Goal: Transaction & Acquisition: Purchase product/service

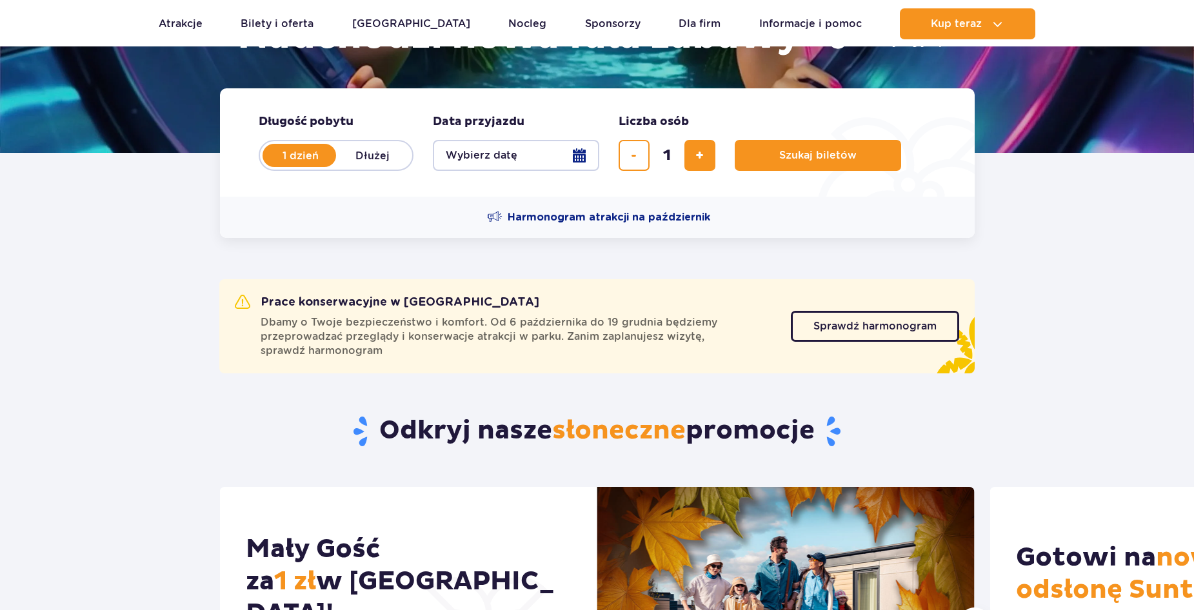
scroll to position [258, 0]
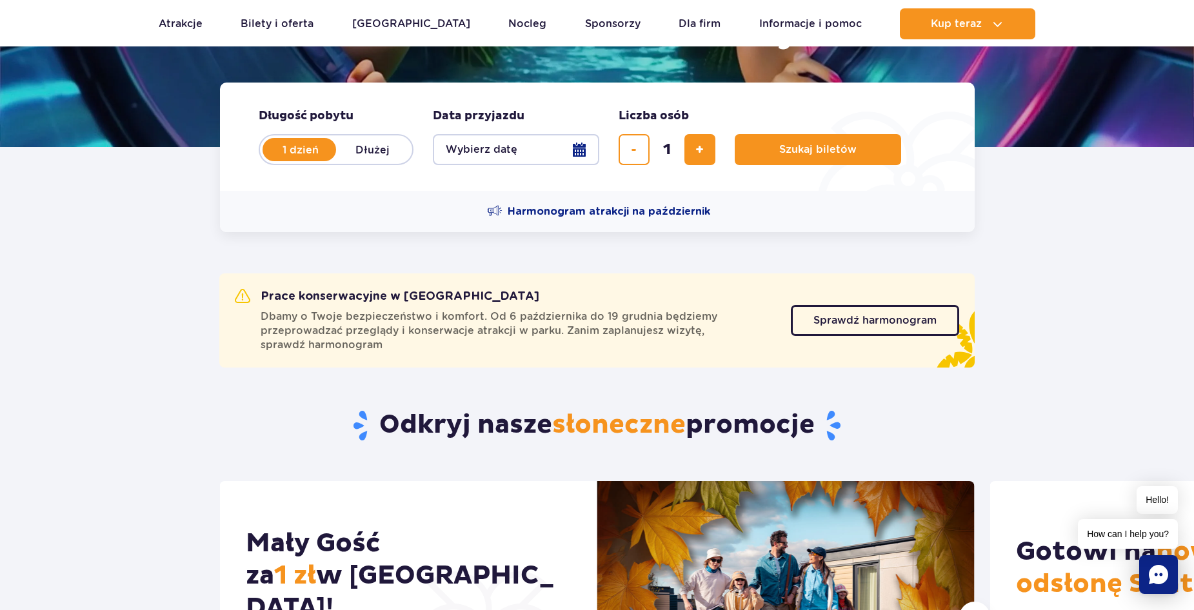
click at [583, 145] on button "Wybierz datę" at bounding box center [516, 149] width 166 height 31
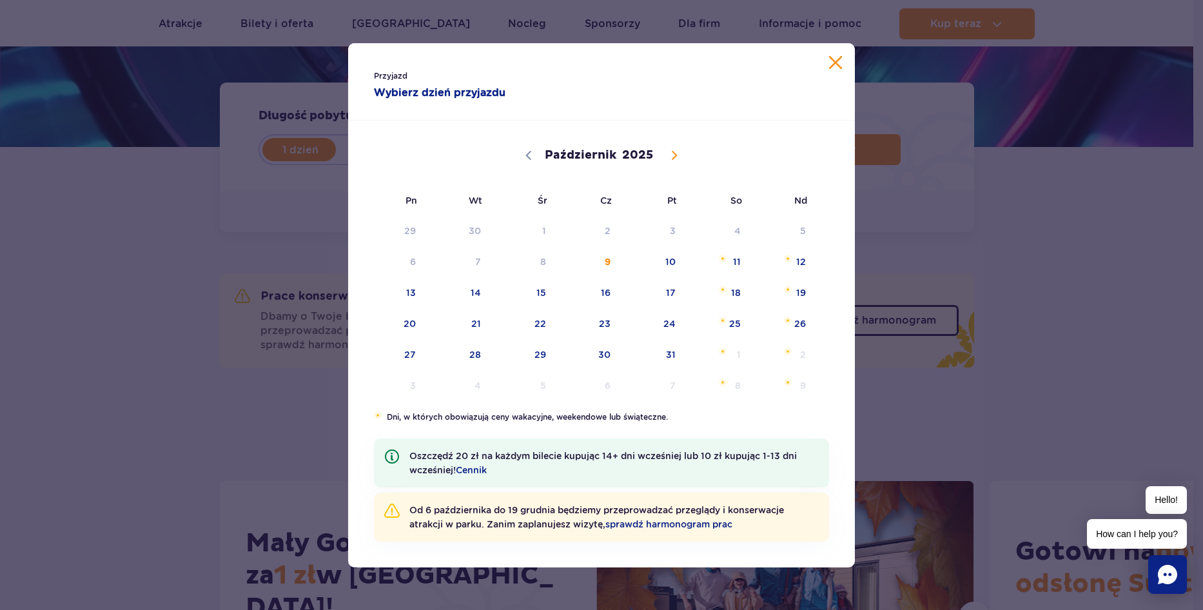
click at [678, 156] on span at bounding box center [675, 155] width 22 height 22
click at [713, 431] on div "Przyjazd Wybierz dzień przyjazdu Październik Listopad Grudzień 2025 Pn Wt Śr Cz…" at bounding box center [601, 305] width 507 height 524
click at [672, 163] on span at bounding box center [675, 155] width 22 height 22
select select "11"
click at [477, 325] on span "23" at bounding box center [458, 324] width 65 height 30
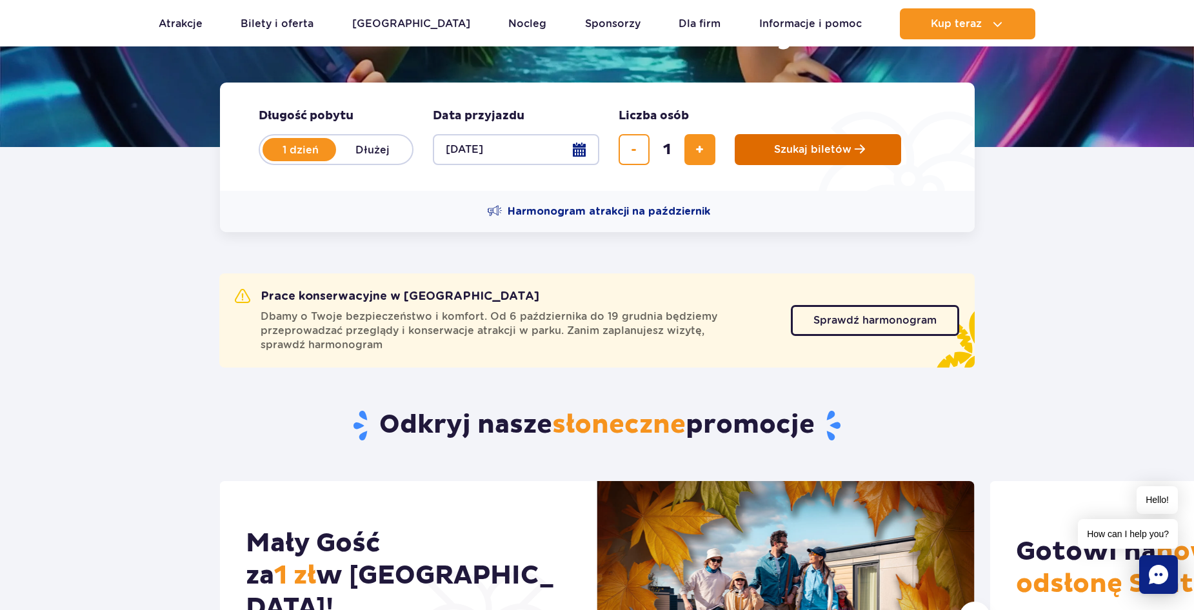
click at [798, 150] on span "Szukaj biletów" at bounding box center [812, 150] width 77 height 12
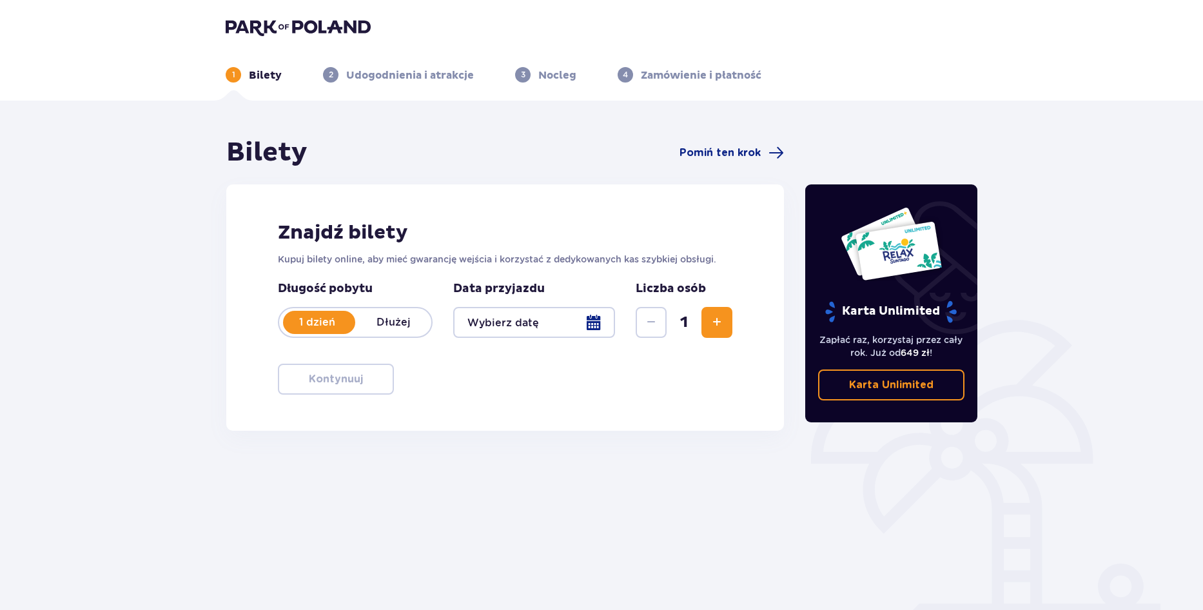
type input "[DATE]"
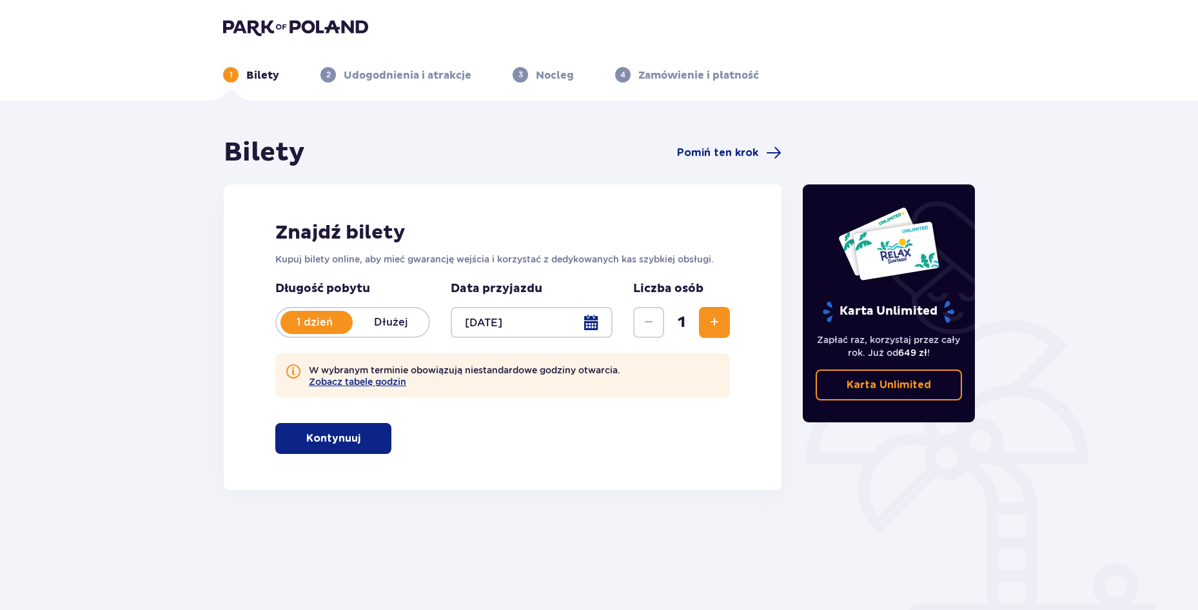
click at [358, 431] on span "button" at bounding box center [362, 438] width 15 height 15
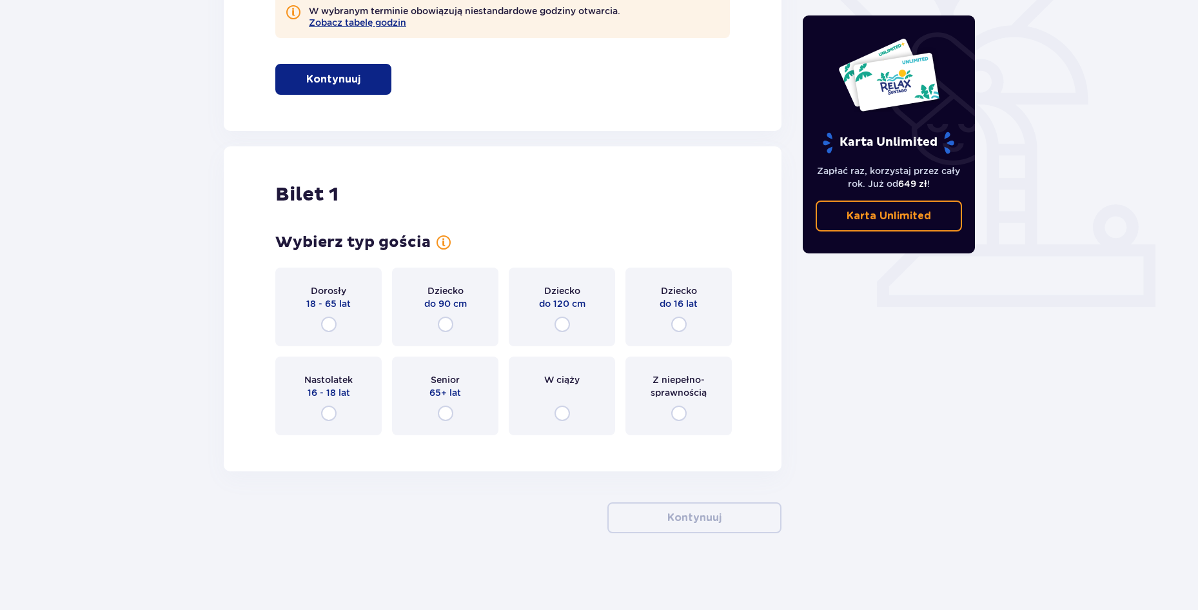
scroll to position [360, 0]
click at [349, 317] on div "Dorosły 18 - 65 lat" at bounding box center [328, 306] width 106 height 79
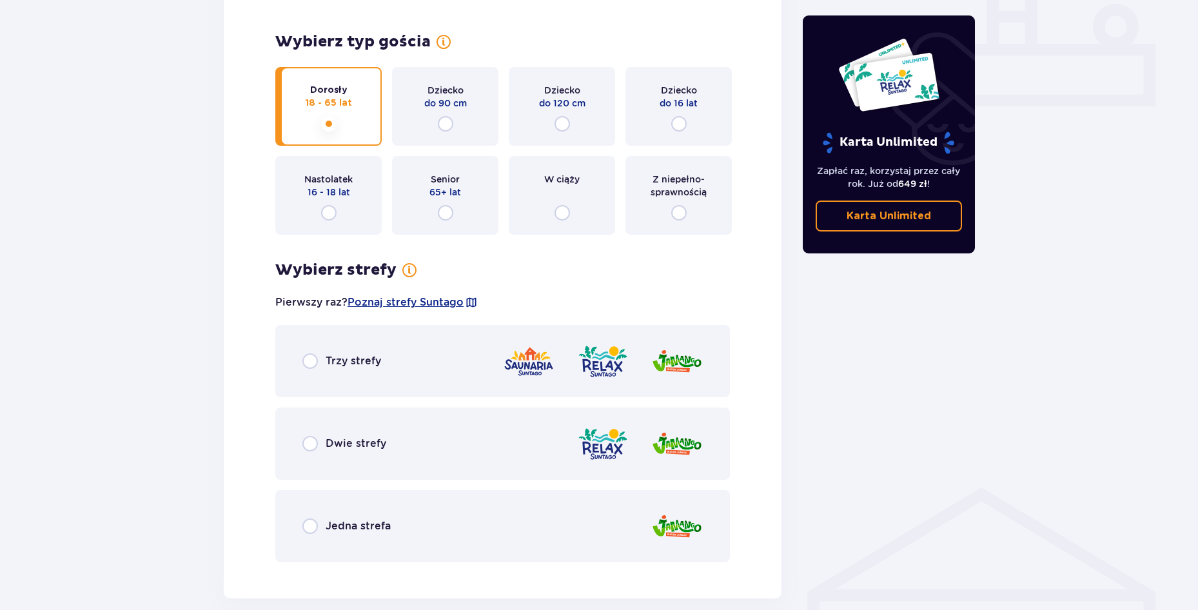
scroll to position [623, 0]
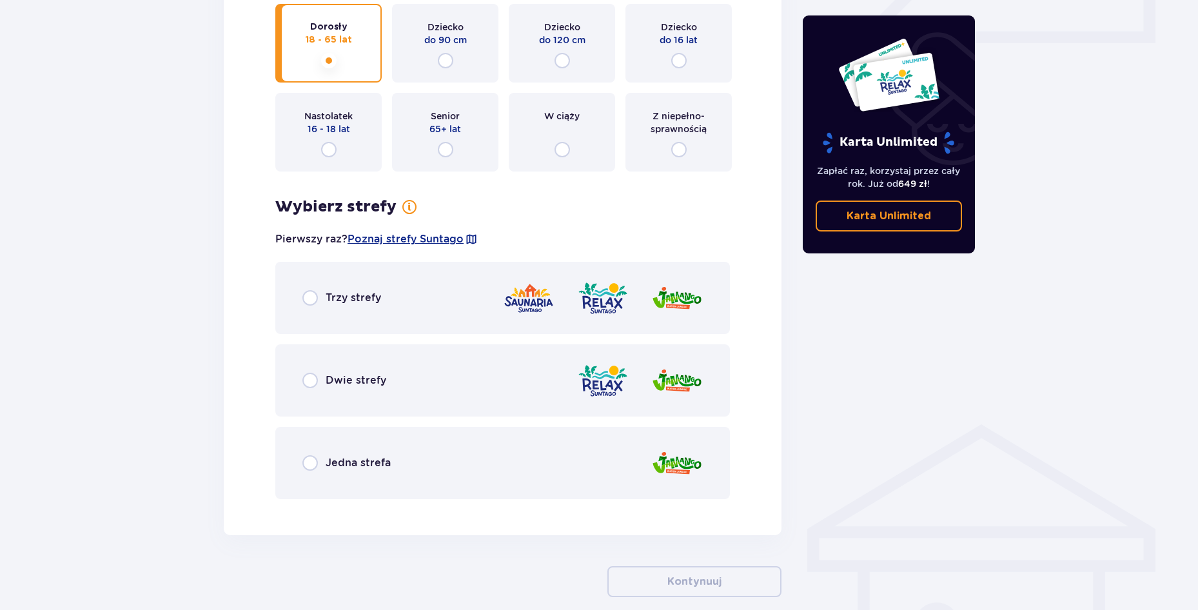
click at [318, 297] on div "Trzy strefy" at bounding box center [341, 297] width 79 height 15
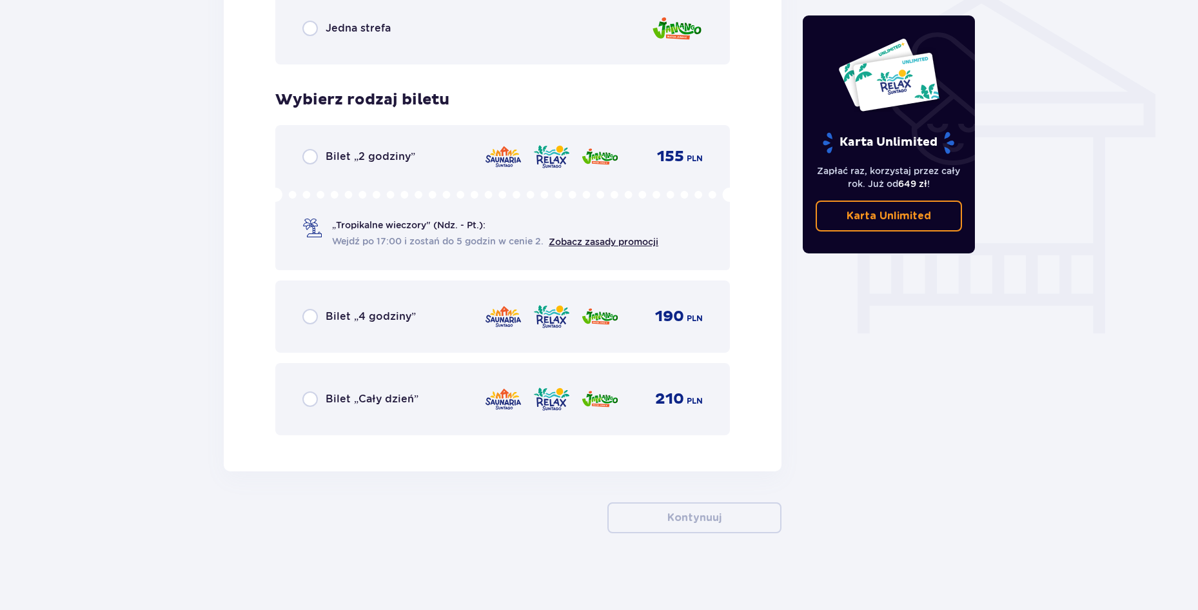
scroll to position [1058, 0]
click at [450, 320] on div "Bilet „4 godziny” 190 PLN" at bounding box center [502, 315] width 400 height 27
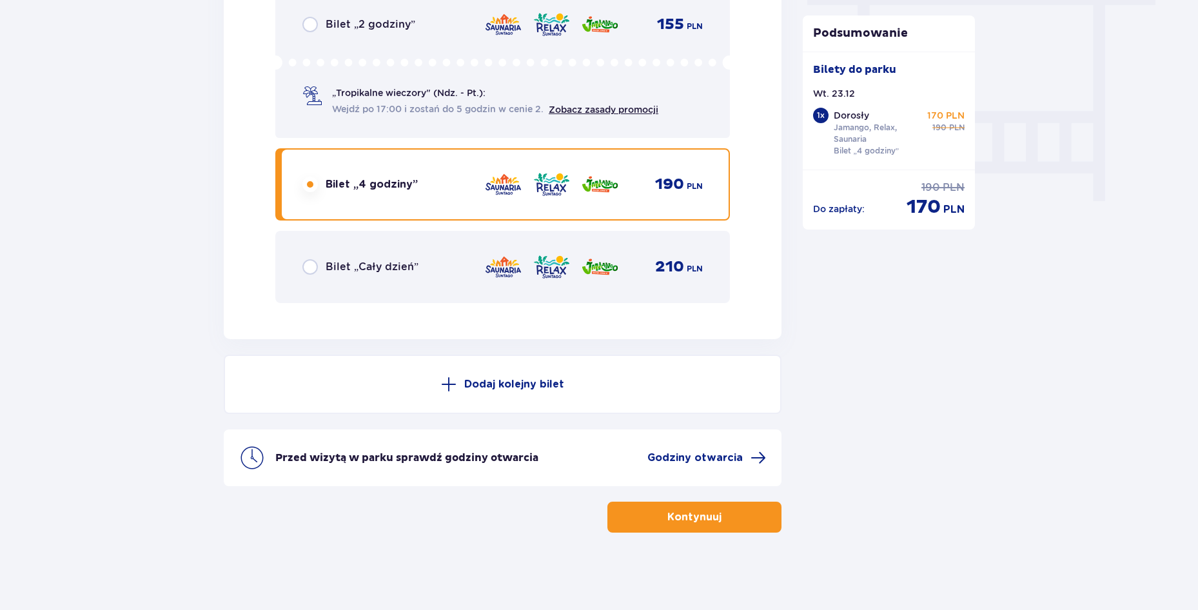
click at [444, 262] on div "Bilet „Cały dzień” 210 PLN" at bounding box center [502, 266] width 400 height 27
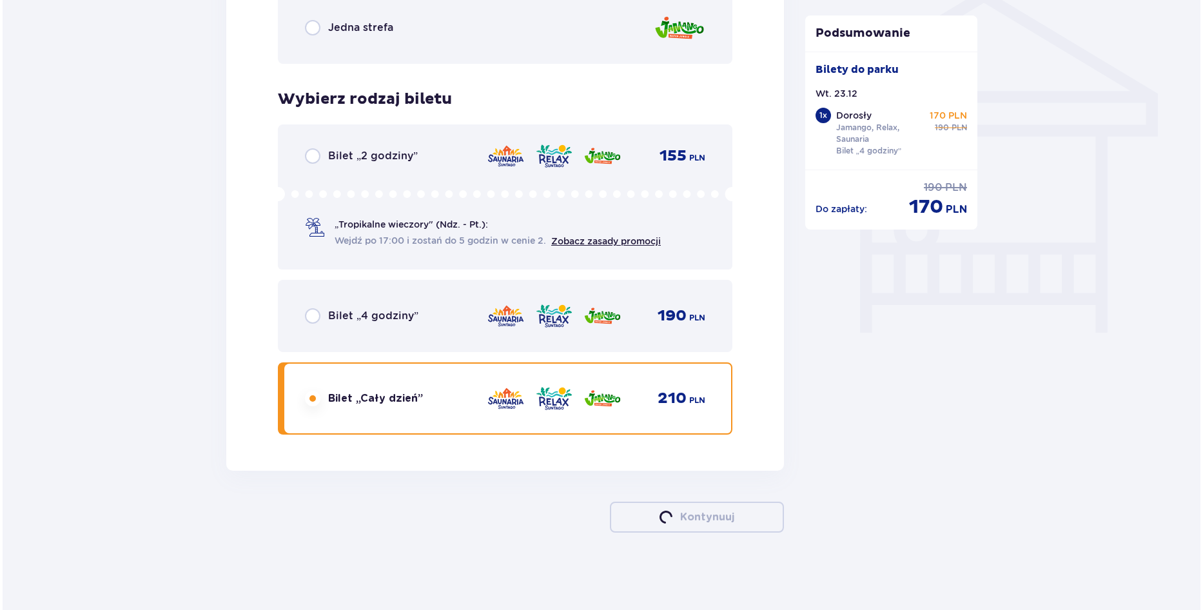
scroll to position [1190, 0]
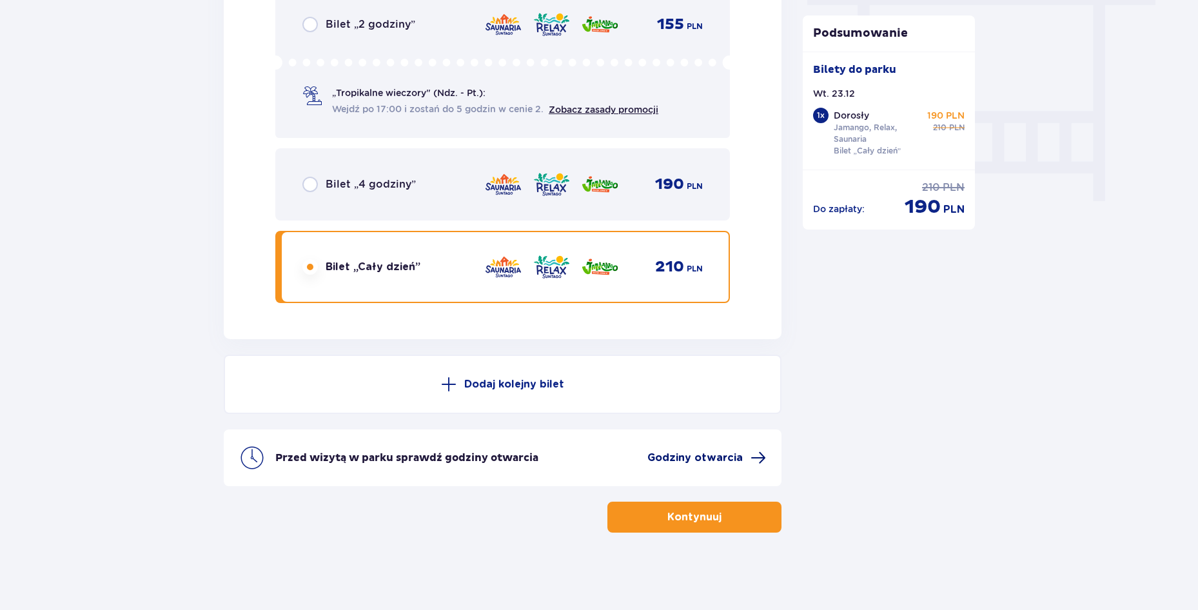
click at [679, 457] on span "Godziny otwarcia" at bounding box center [694, 458] width 95 height 14
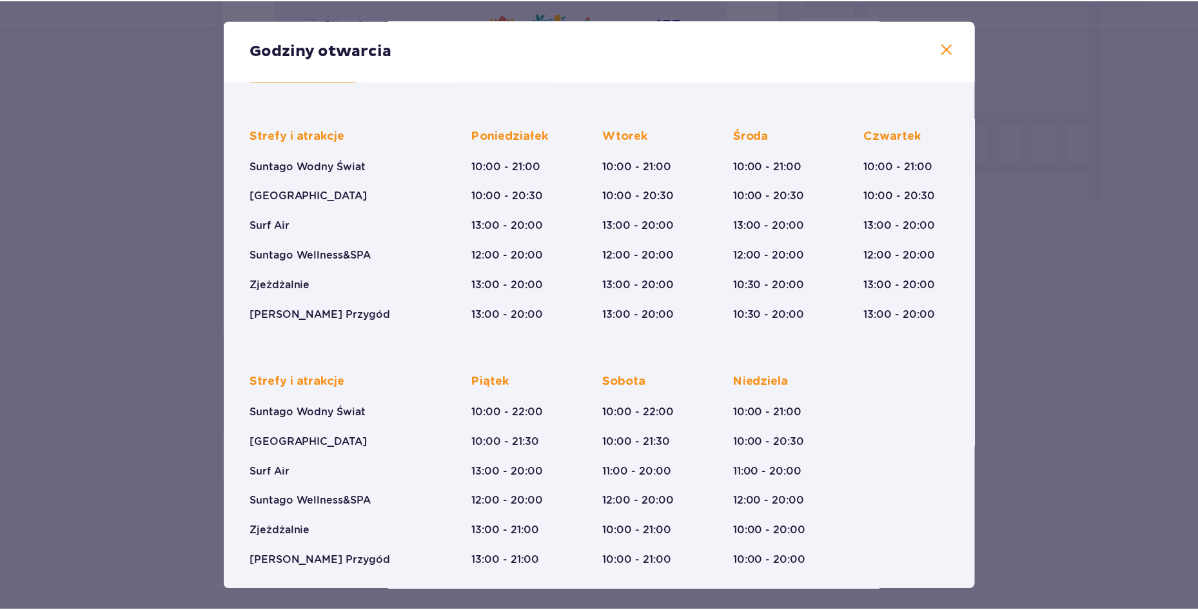
scroll to position [72, 0]
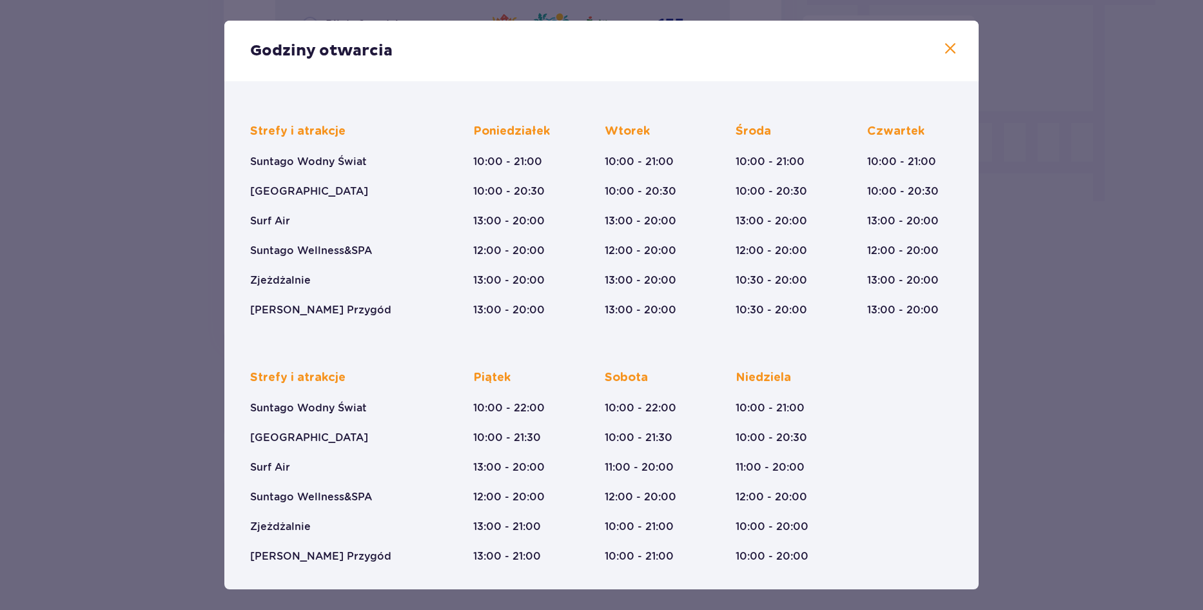
click at [947, 55] on span at bounding box center [950, 48] width 15 height 15
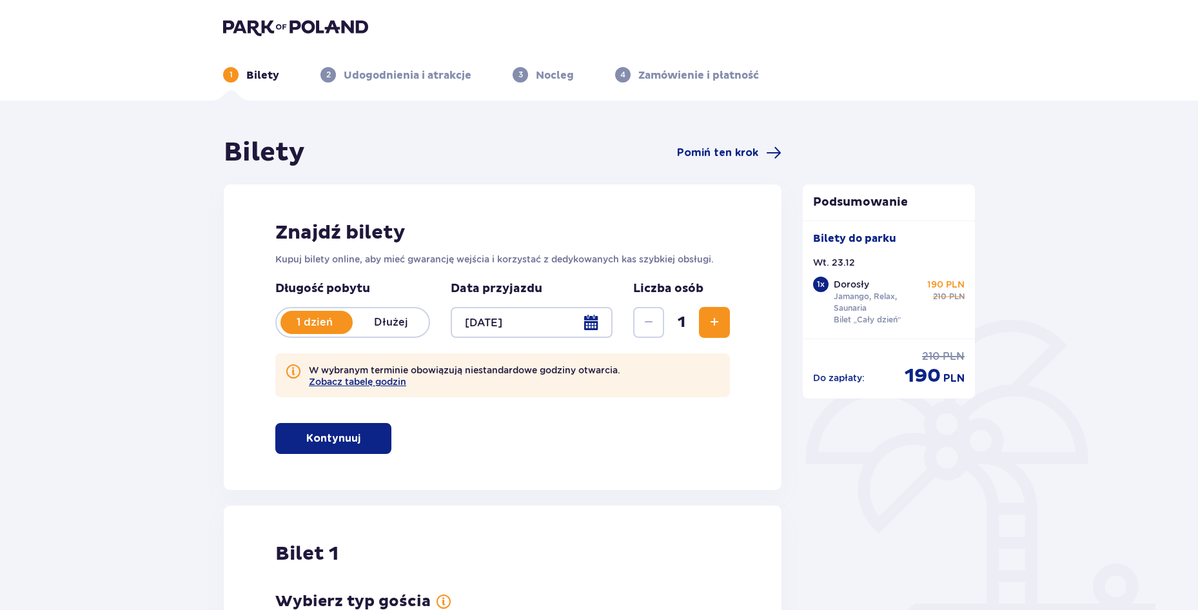
click at [258, 28] on img at bounding box center [295, 27] width 145 height 18
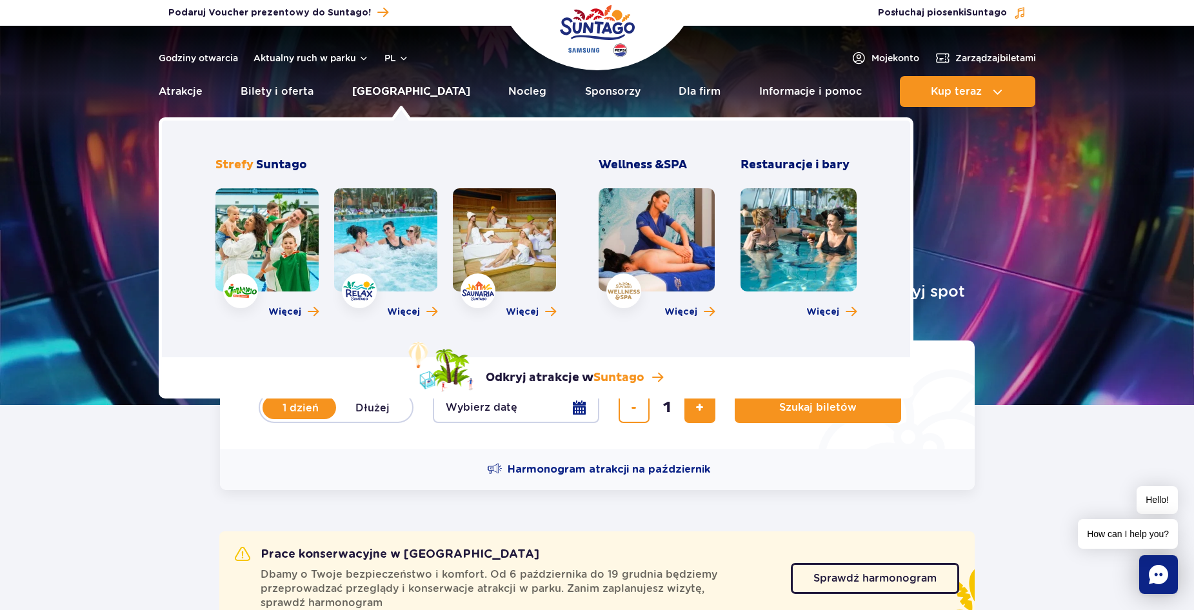
click at [407, 93] on link "[GEOGRAPHIC_DATA]" at bounding box center [411, 91] width 118 height 31
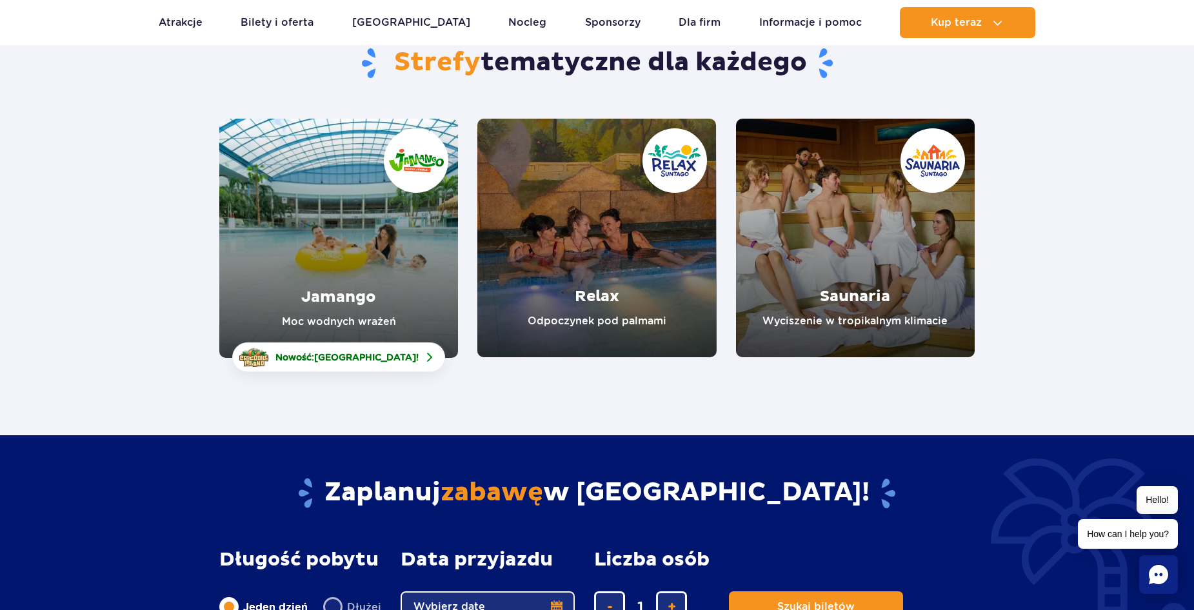
scroll to position [258, 0]
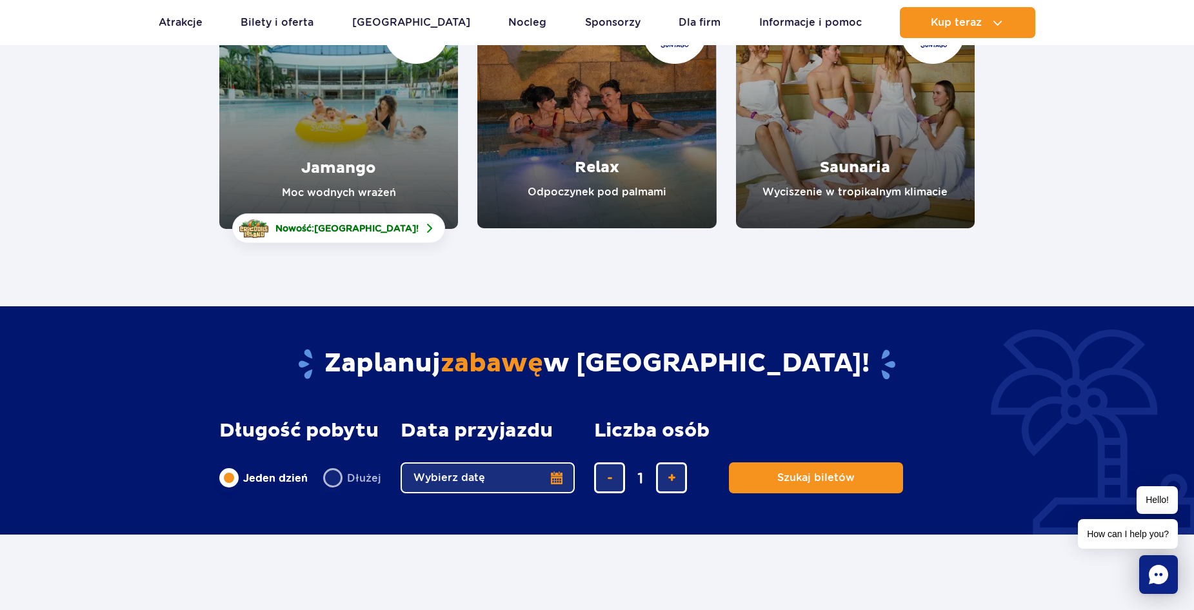
click at [627, 273] on div "Strefy tematyczne dla każdego Jamango Moc wodnych wrażeń Nowość: Crocodile Isla…" at bounding box center [597, 211] width 1194 height 648
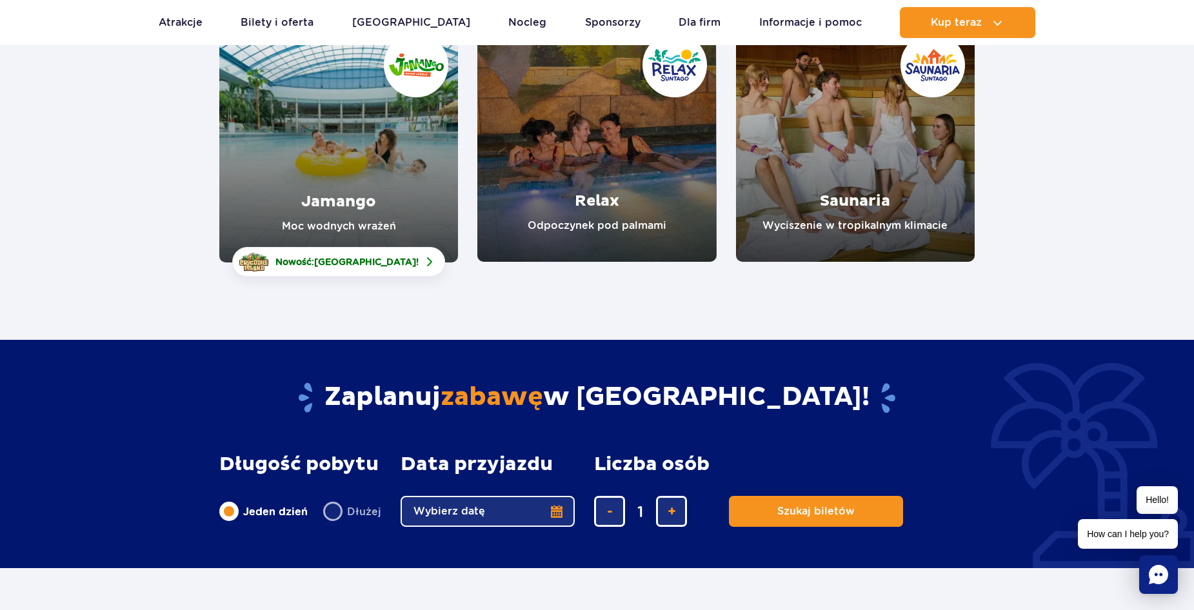
scroll to position [0, 0]
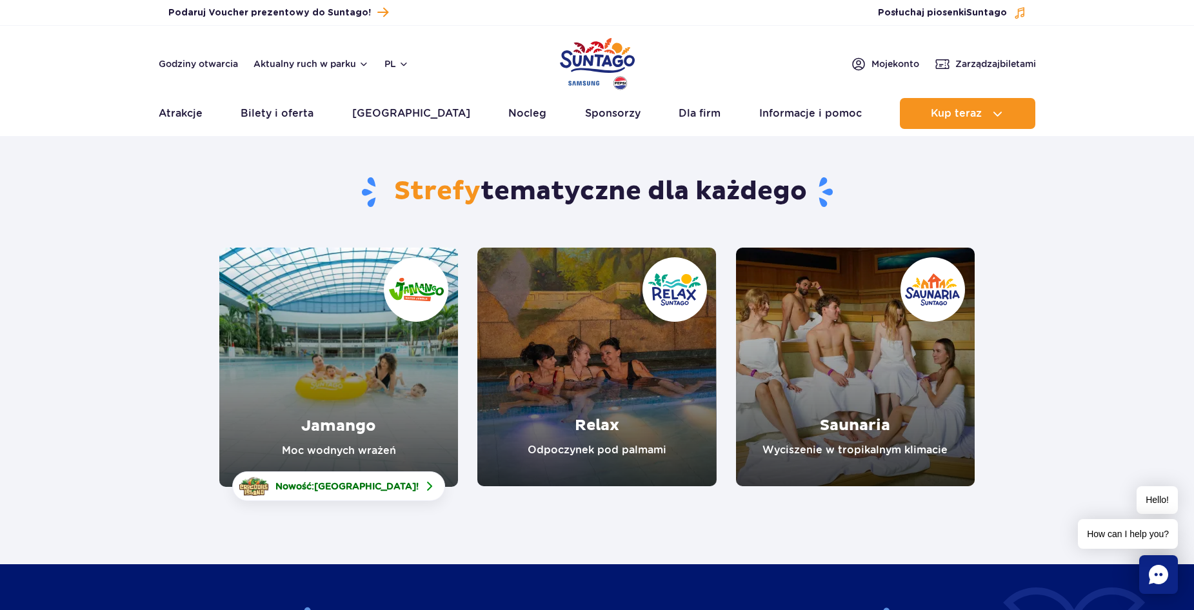
click at [1054, 377] on section "Strefy tematyczne dla każdego Jamango Moc wodnych wrażeń Nowość: Crocodile Isla…" at bounding box center [597, 315] width 1194 height 342
click at [575, 425] on link "Relax" at bounding box center [596, 367] width 239 height 239
click at [379, 402] on link "Jamango" at bounding box center [338, 367] width 239 height 239
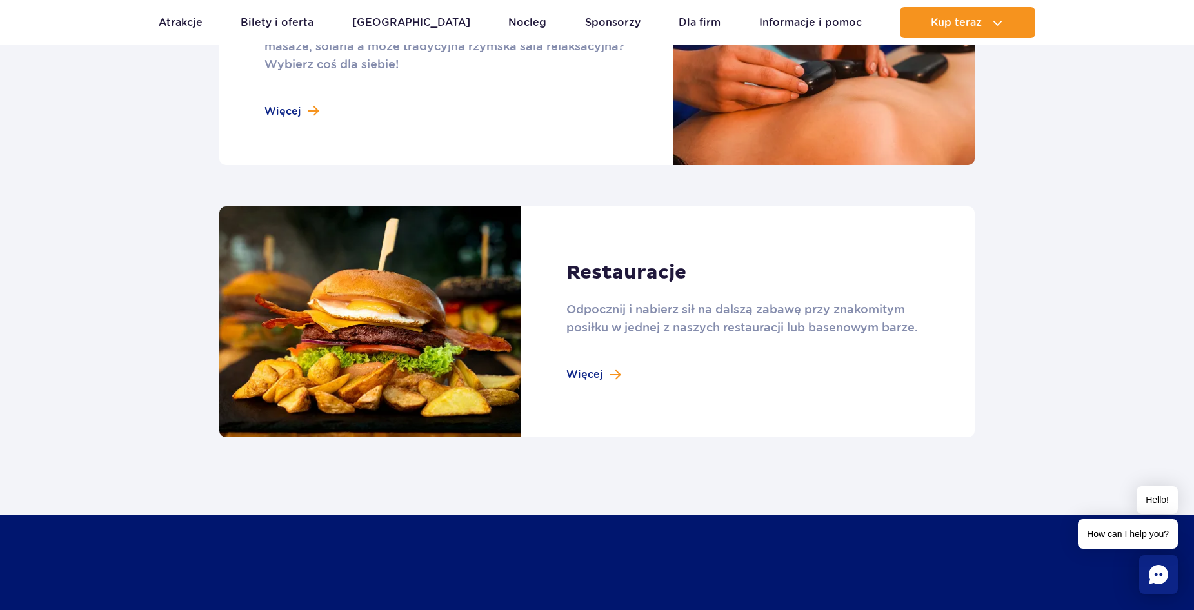
scroll to position [1354, 0]
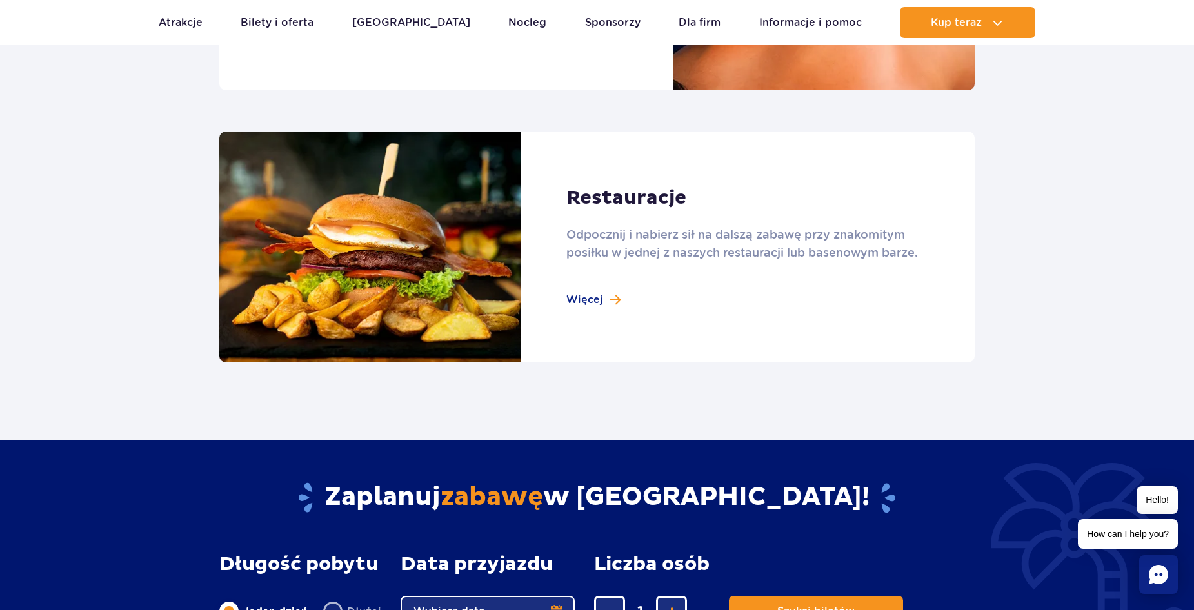
click at [578, 302] on link at bounding box center [596, 247] width 755 height 231
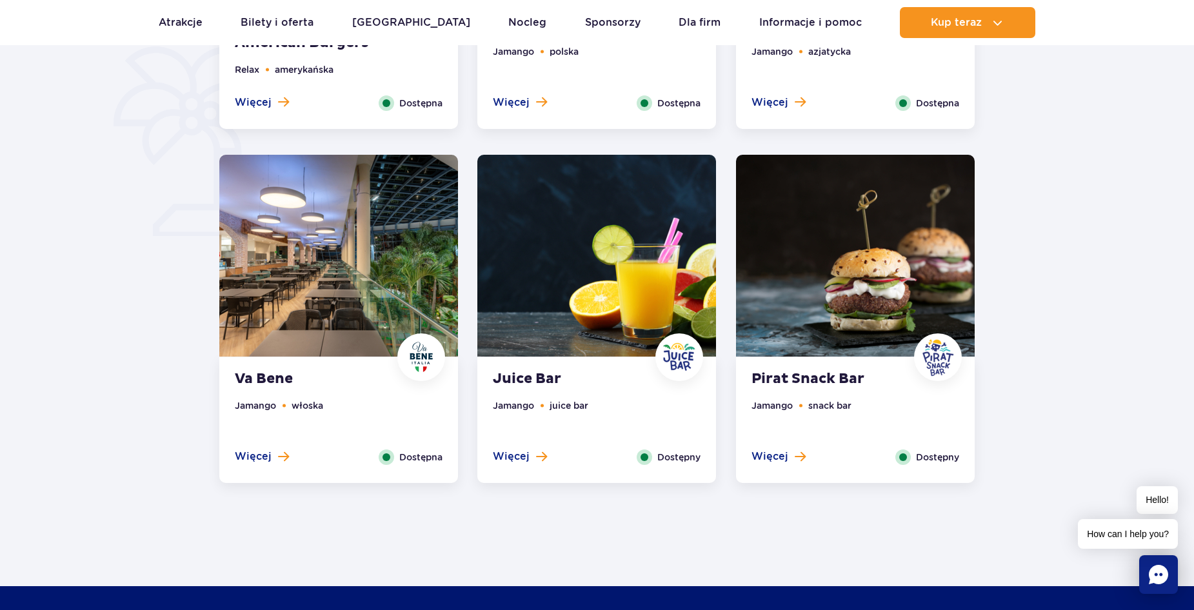
scroll to position [1032, 0]
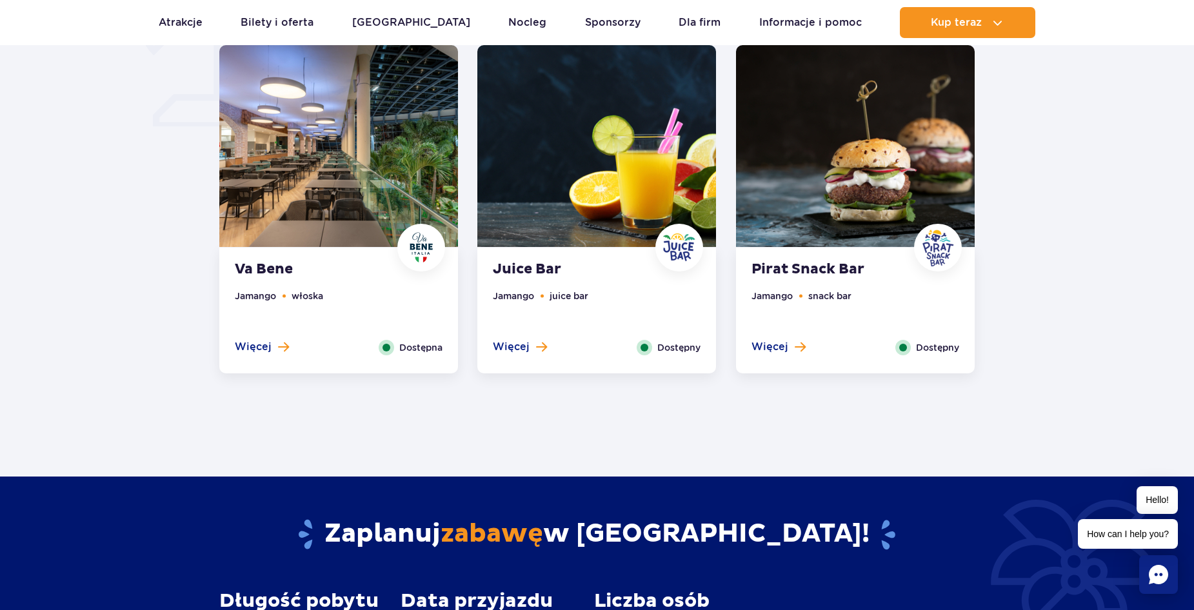
click at [598, 419] on div "Nasze restauracje i bary Arizona American Burgers Relax amerykańska Więcej Zamk…" at bounding box center [597, 595] width 1194 height 2108
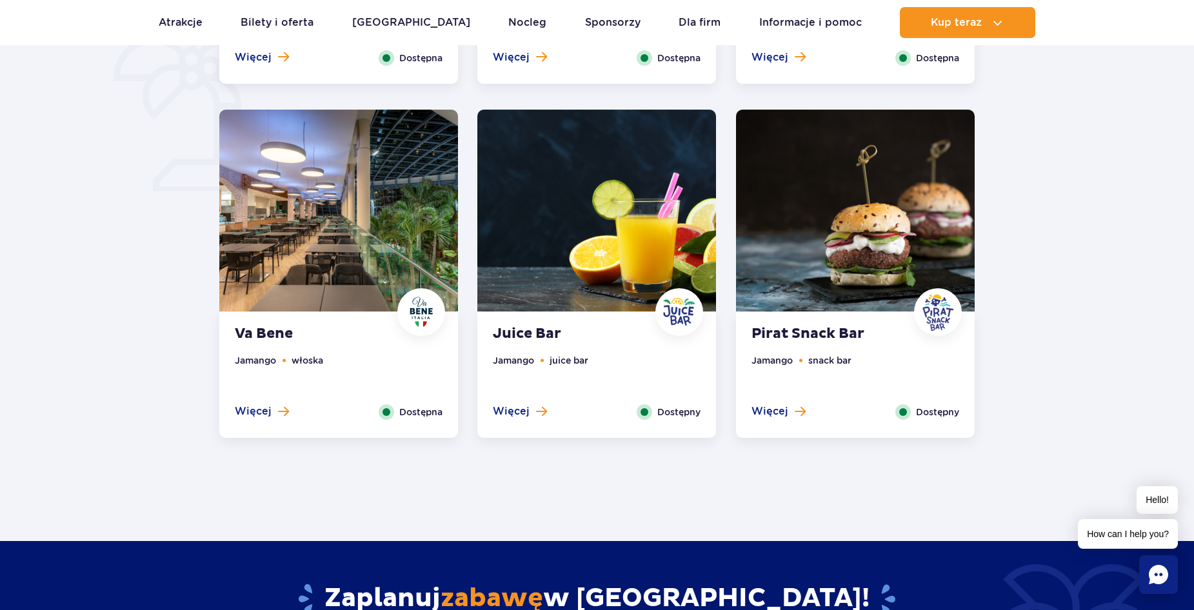
click at [882, 363] on ul "Jamango snack bar" at bounding box center [855, 378] width 208 height 51
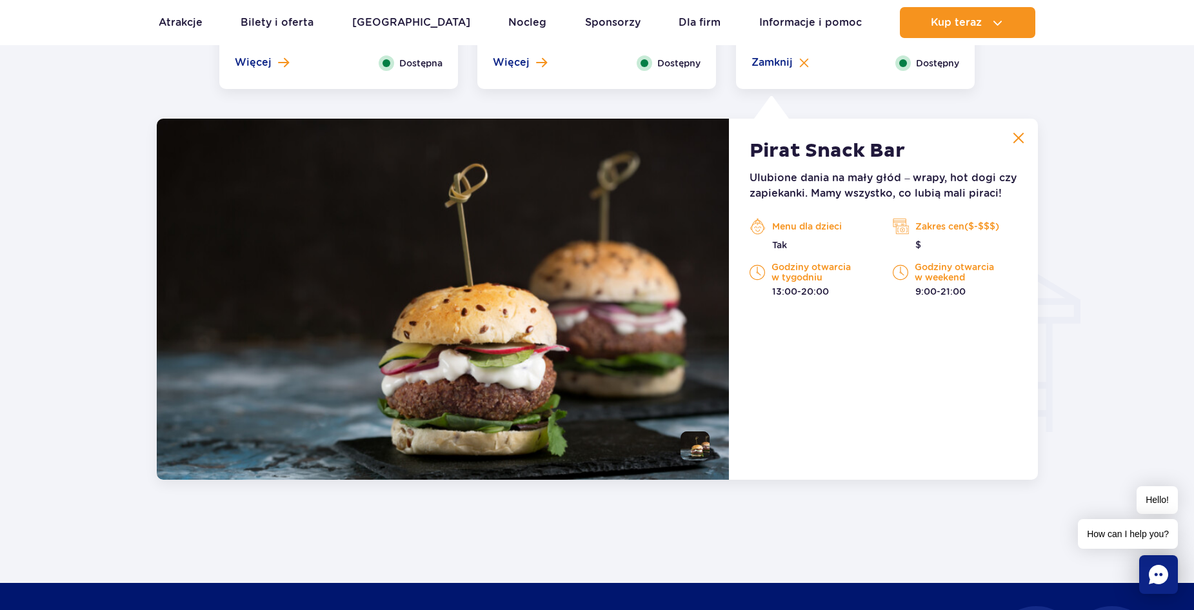
scroll to position [1357, 0]
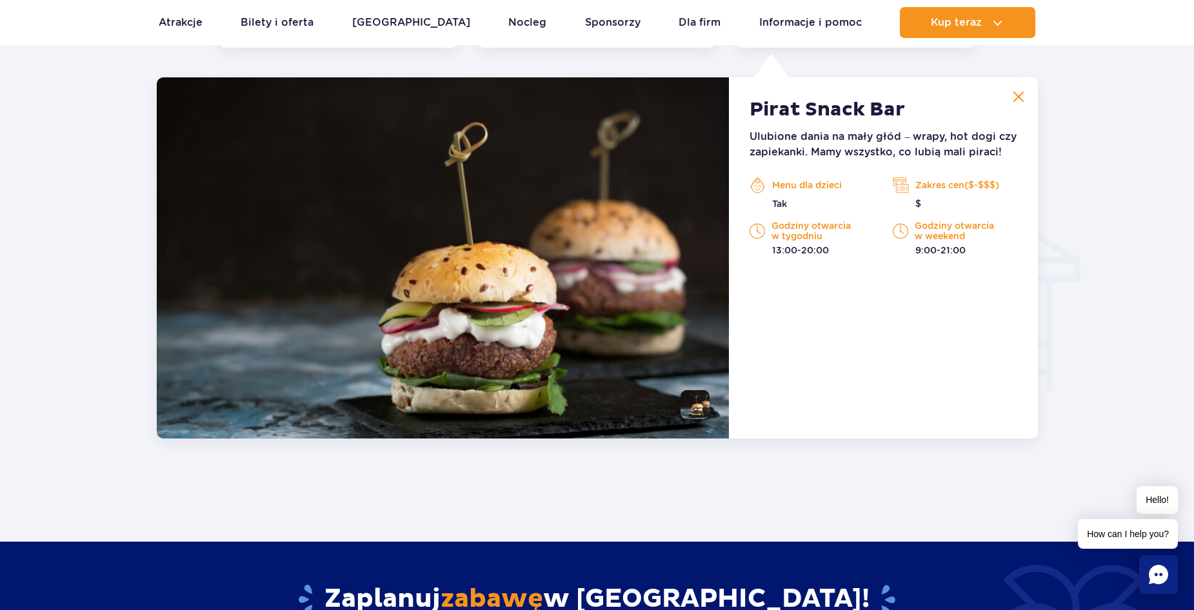
click at [907, 185] on img at bounding box center [900, 184] width 16 height 19
click at [919, 178] on p "Zakres cen($-$$$)" at bounding box center [954, 184] width 124 height 19
click at [921, 202] on p "$" at bounding box center [954, 203] width 124 height 13
click at [957, 184] on p "Zakres cen($-$$$)" at bounding box center [954, 184] width 124 height 19
click at [916, 204] on p "$" at bounding box center [954, 203] width 124 height 13
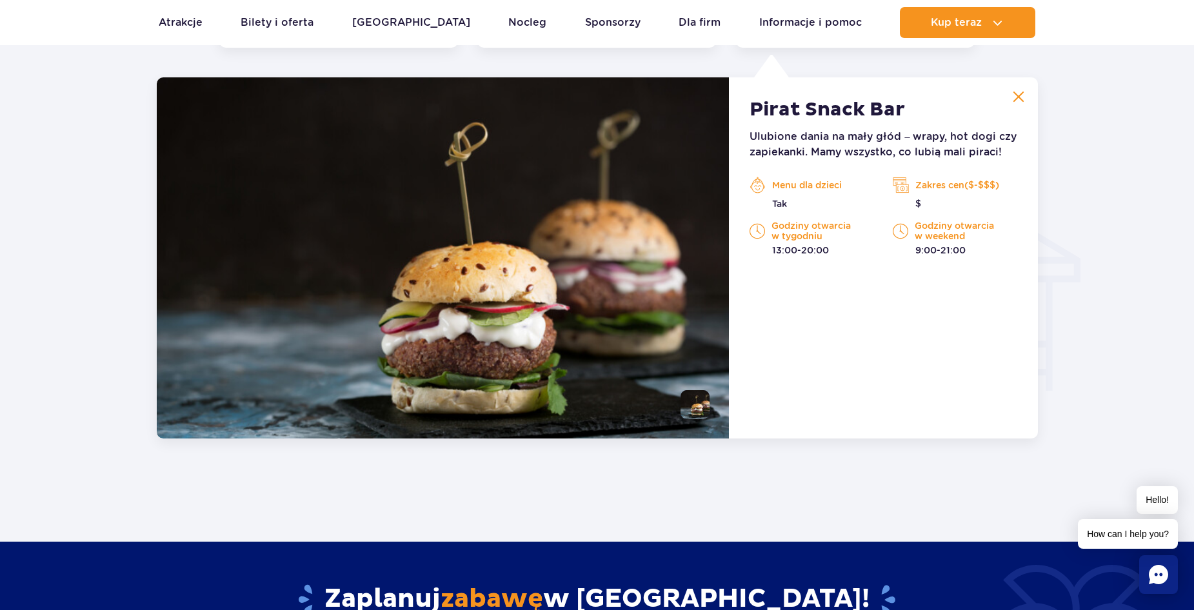
click at [905, 189] on img at bounding box center [900, 184] width 16 height 19
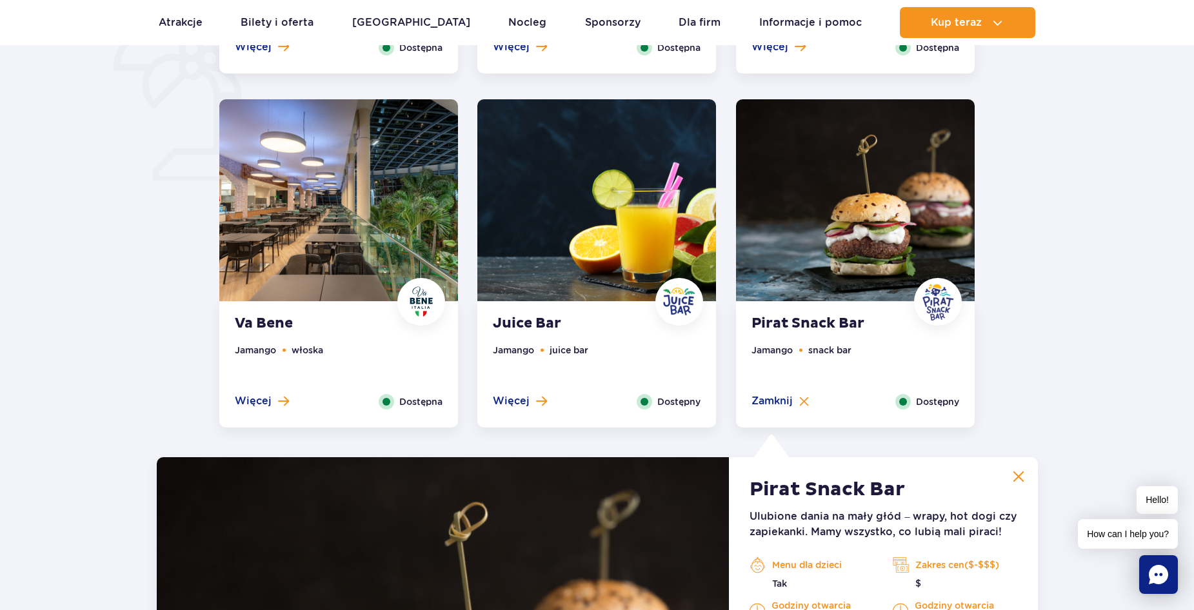
scroll to position [841, 0]
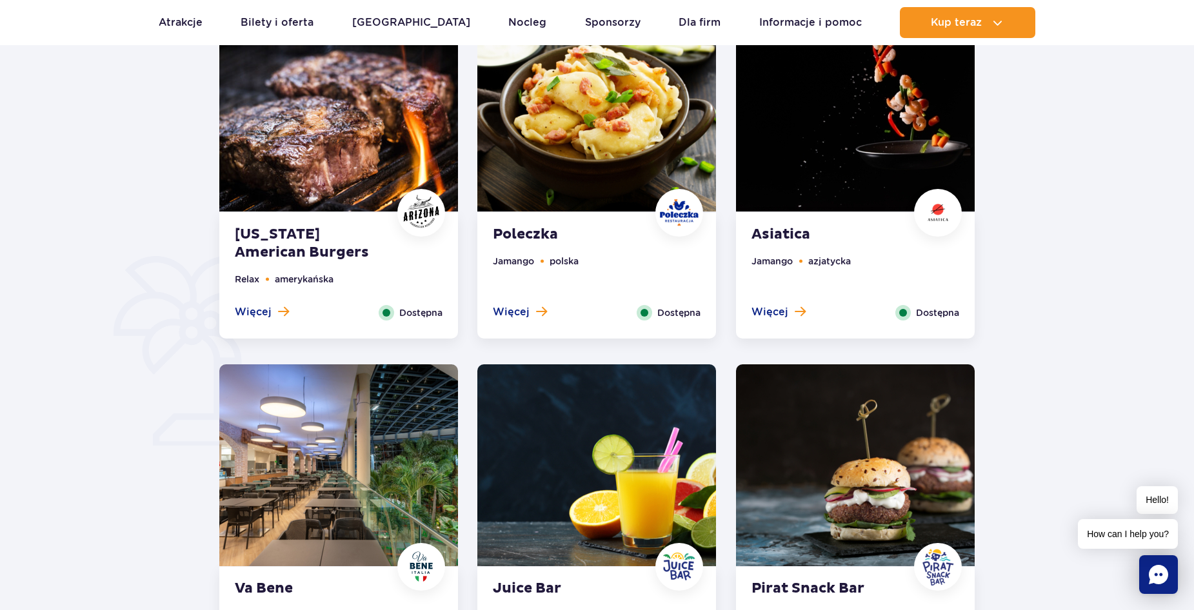
click at [360, 259] on strong "Arizona American Burgers" at bounding box center [313, 244] width 156 height 36
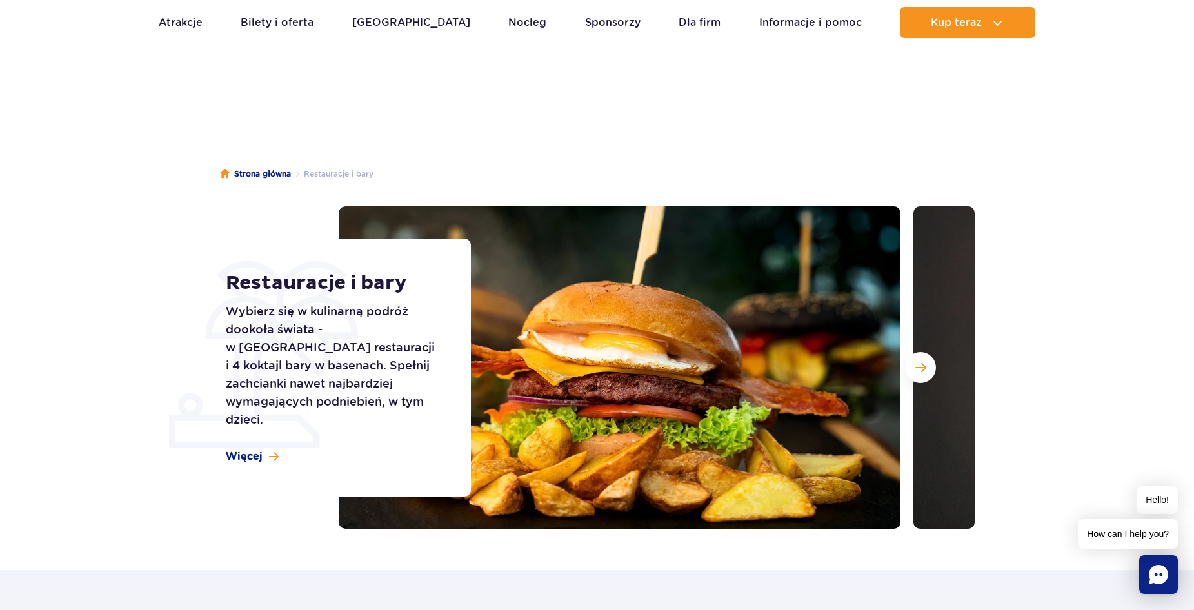
scroll to position [0, 0]
